Goal: Information Seeking & Learning: Find specific fact

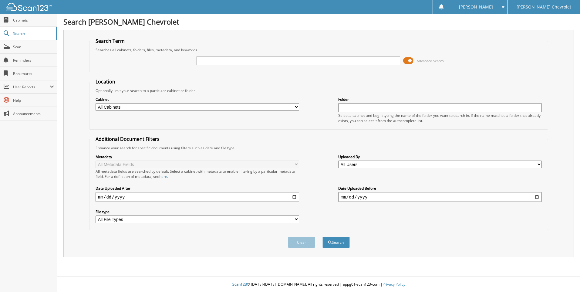
type input ","
type input "[PERSON_NAME]"
click at [322, 236] on button "Search" at bounding box center [335, 241] width 27 height 11
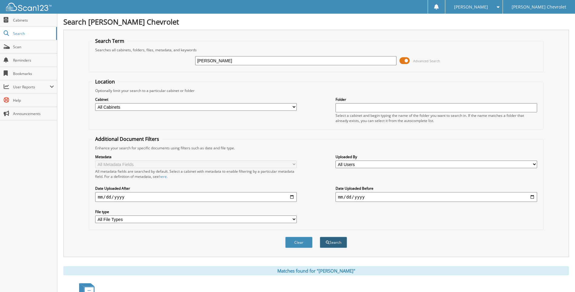
click at [325, 246] on button "Search" at bounding box center [333, 241] width 27 height 11
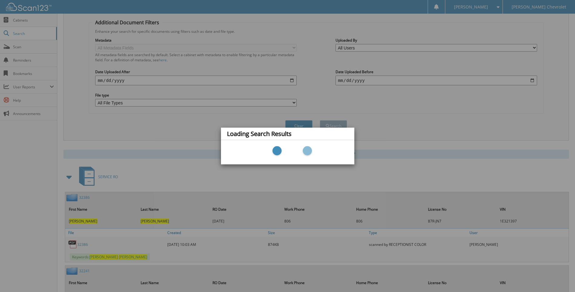
scroll to position [121, 0]
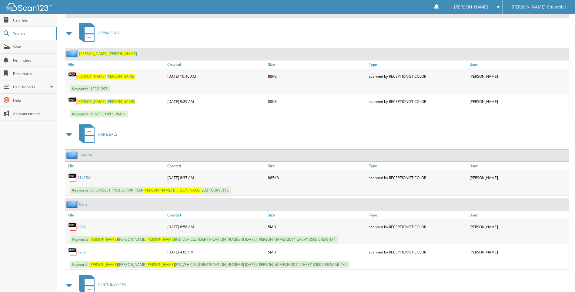
scroll to position [1212, 0]
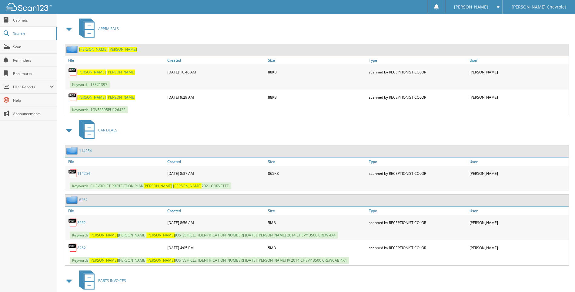
click at [88, 172] on link "114254" at bounding box center [83, 173] width 13 height 5
